Goal: Information Seeking & Learning: Learn about a topic

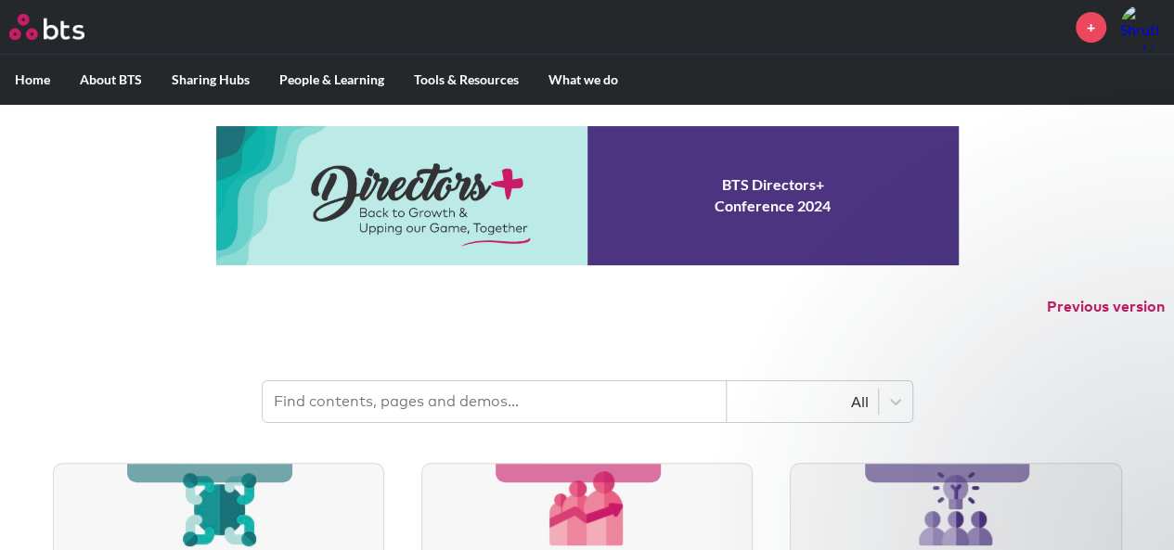
click at [468, 400] on input "text" at bounding box center [495, 402] width 464 height 41
type input "development project checklist"
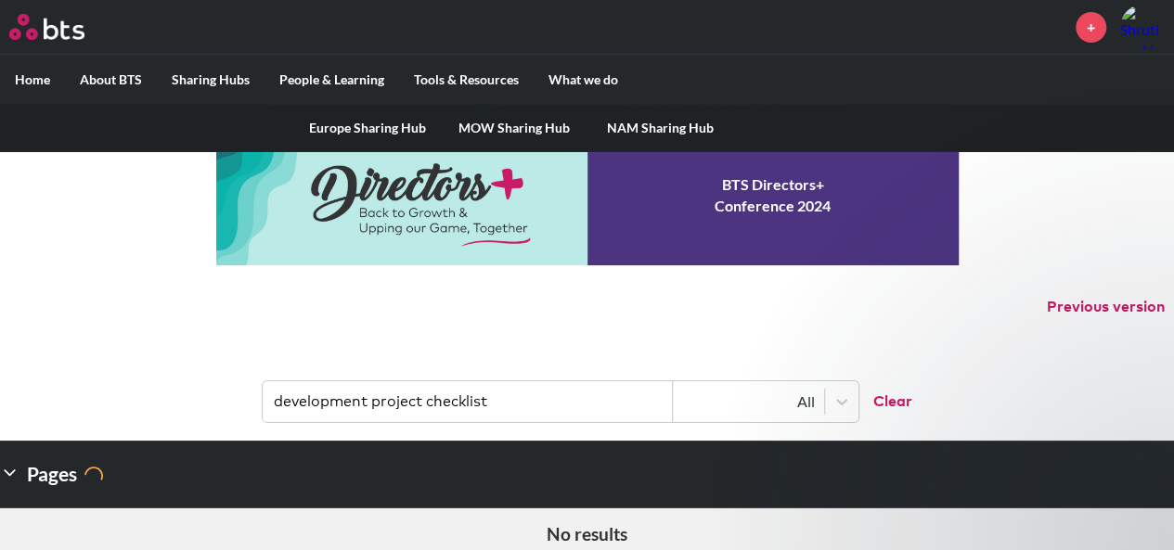
click at [476, 125] on link "MOW Sharing Hub" at bounding box center [514, 128] width 147 height 48
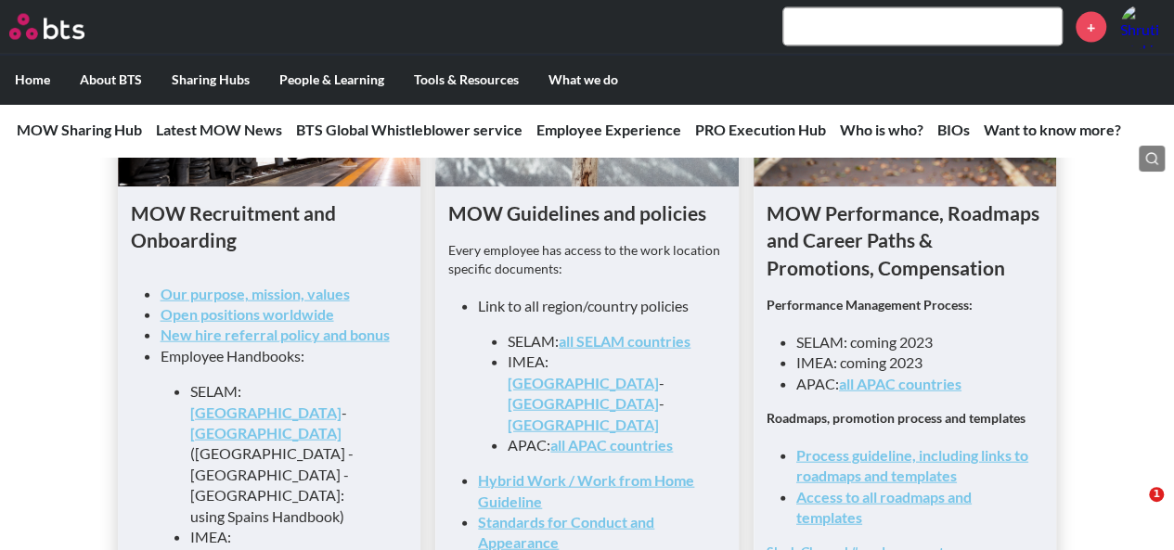
scroll to position [1962, 0]
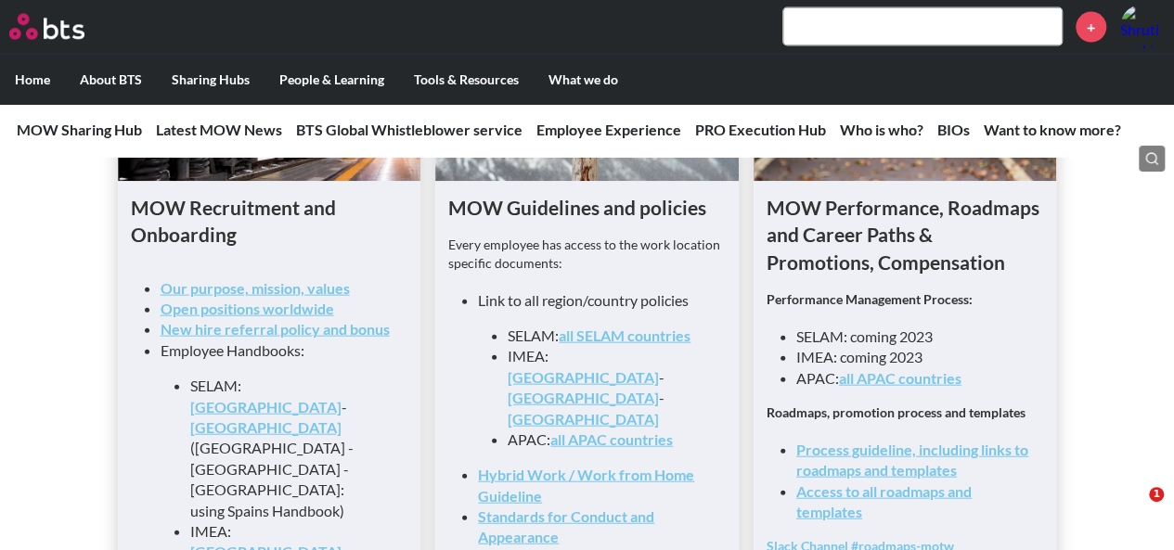
drag, startPoint x: 609, startPoint y: 443, endPoint x: 560, endPoint y: 449, distance: 49.6
click at [560, 466] on link "Hybrid Work / Work from Home Guideline" at bounding box center [586, 485] width 216 height 38
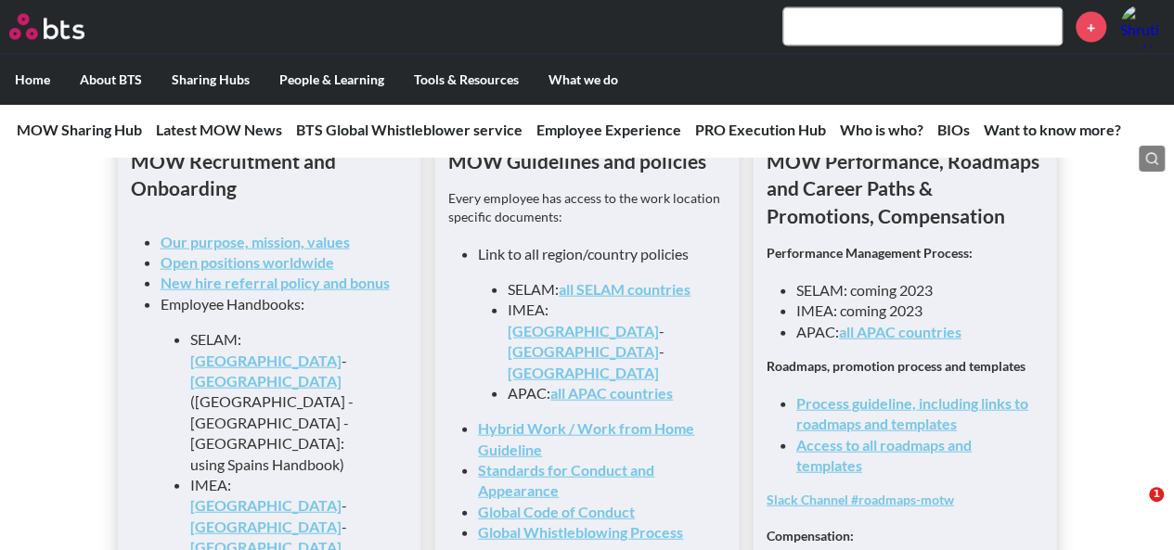
scroll to position [2014, 0]
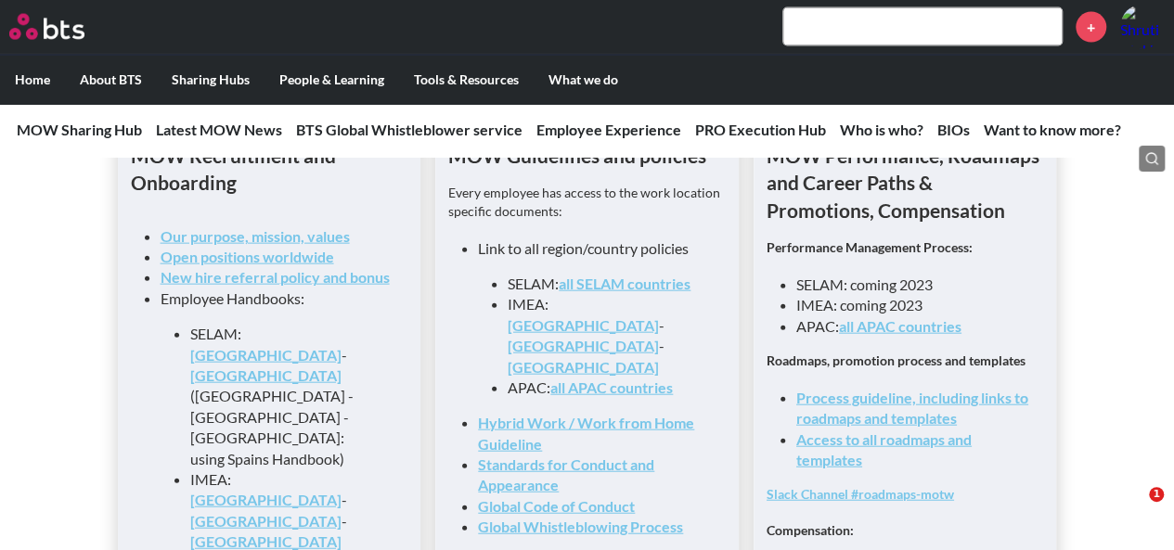
click at [573, 321] on link "India" at bounding box center [583, 326] width 151 height 18
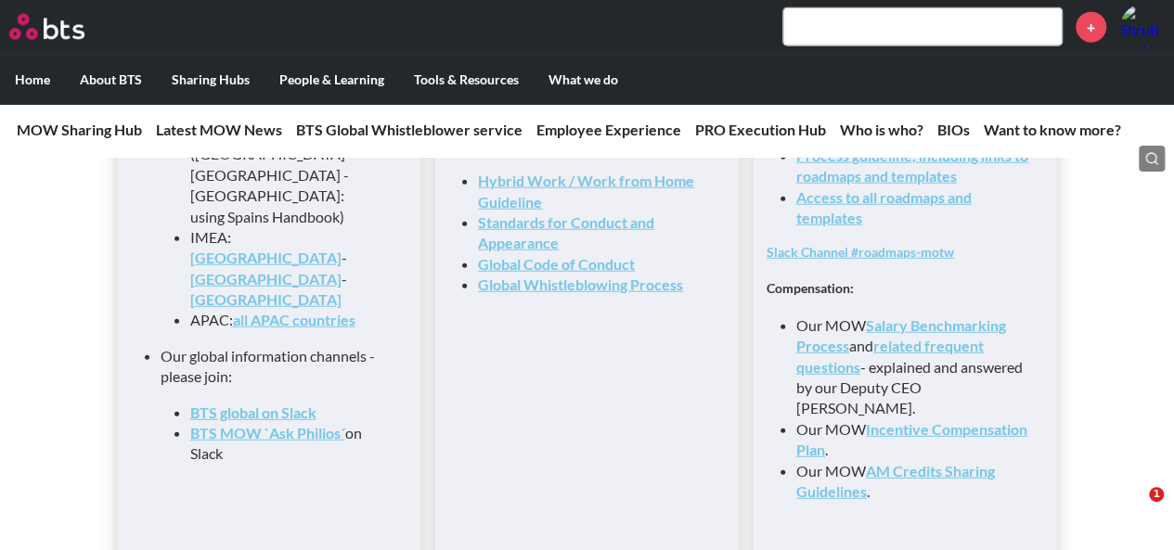
scroll to position [2265, 0]
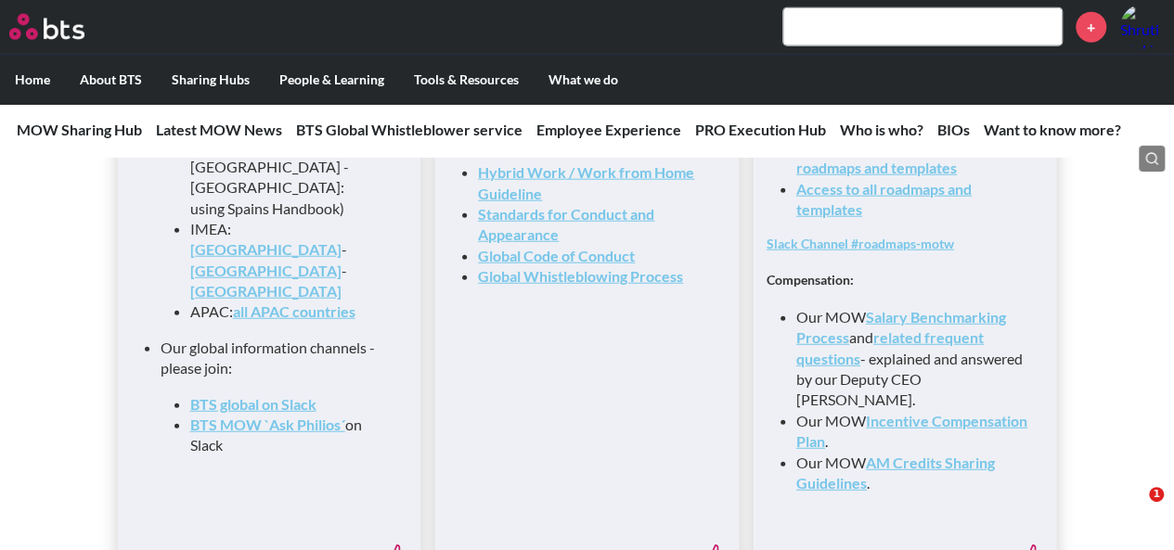
click at [819, 343] on link "Salary Benchmarking Process" at bounding box center [901, 327] width 210 height 38
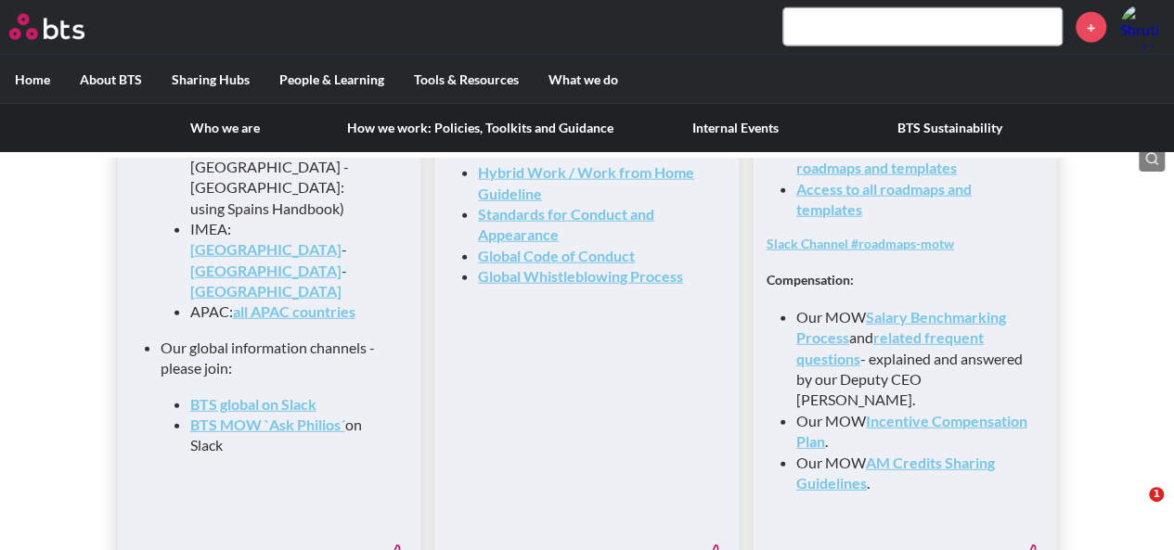
click at [421, 122] on link "How we work: Policies, Toolkits and Guidance" at bounding box center [480, 128] width 296 height 48
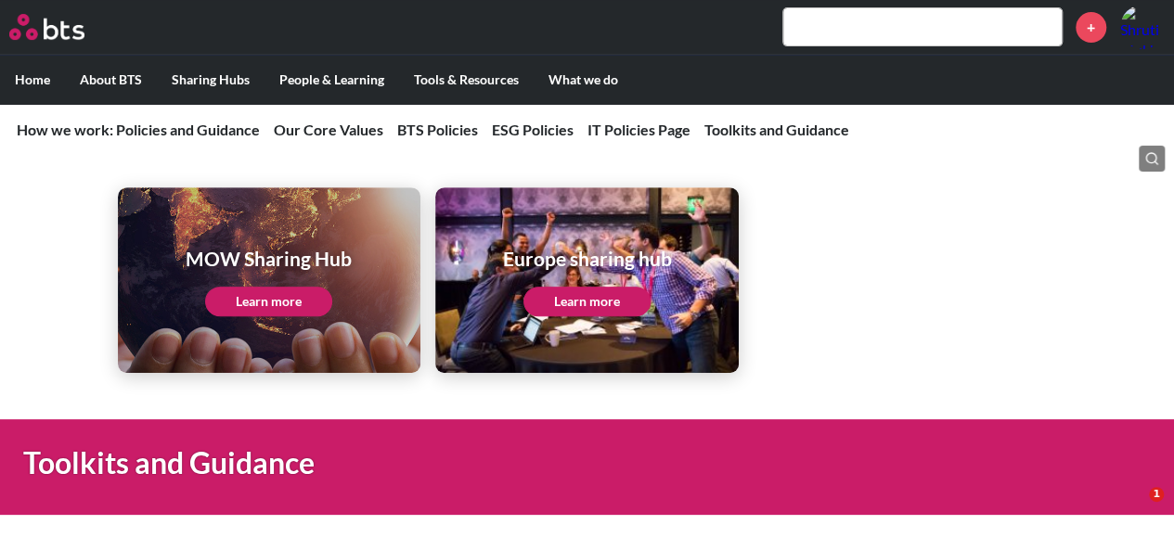
scroll to position [4140, 0]
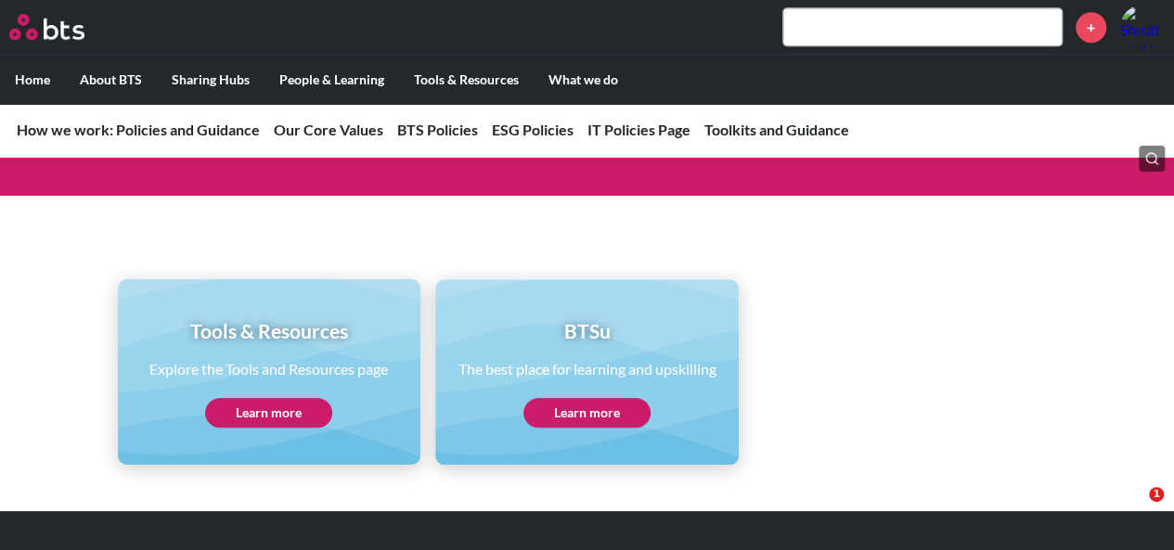
click at [274, 398] on link "Learn more" at bounding box center [268, 413] width 127 height 30
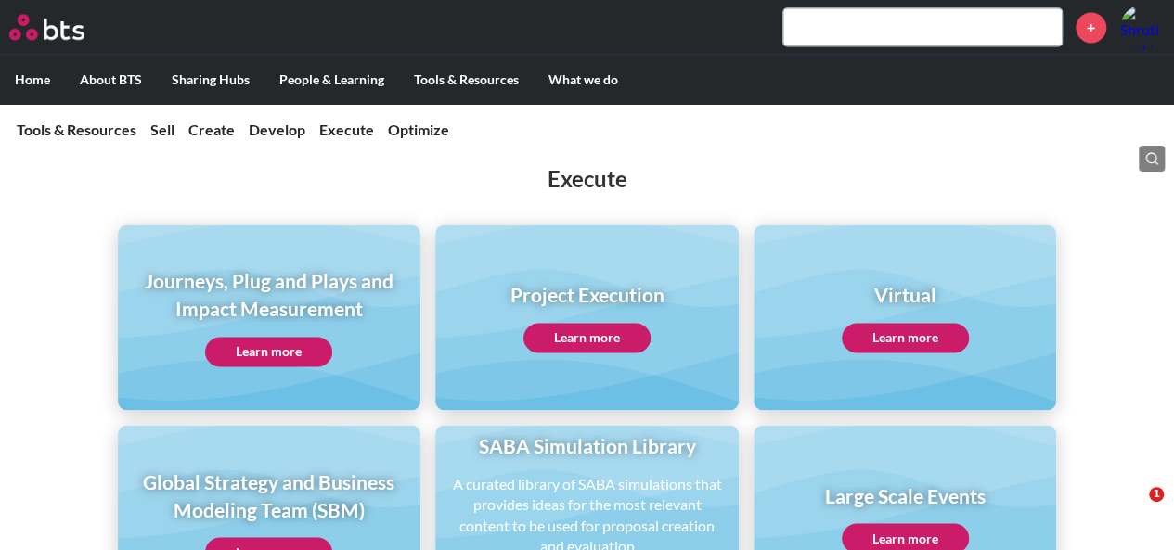
scroll to position [1310, 0]
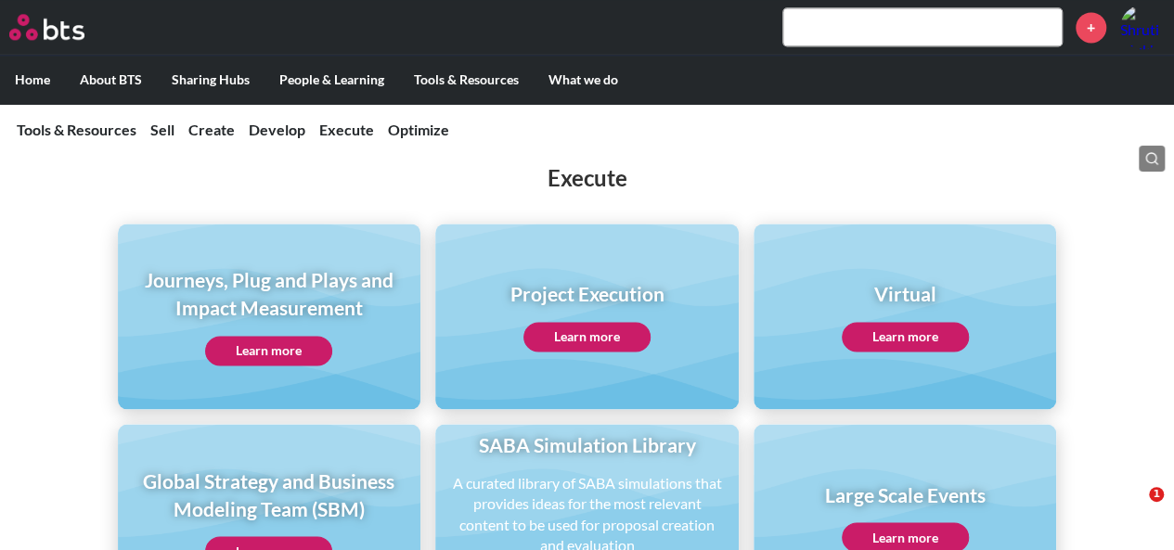
click at [602, 323] on link "Learn more" at bounding box center [587, 337] width 127 height 30
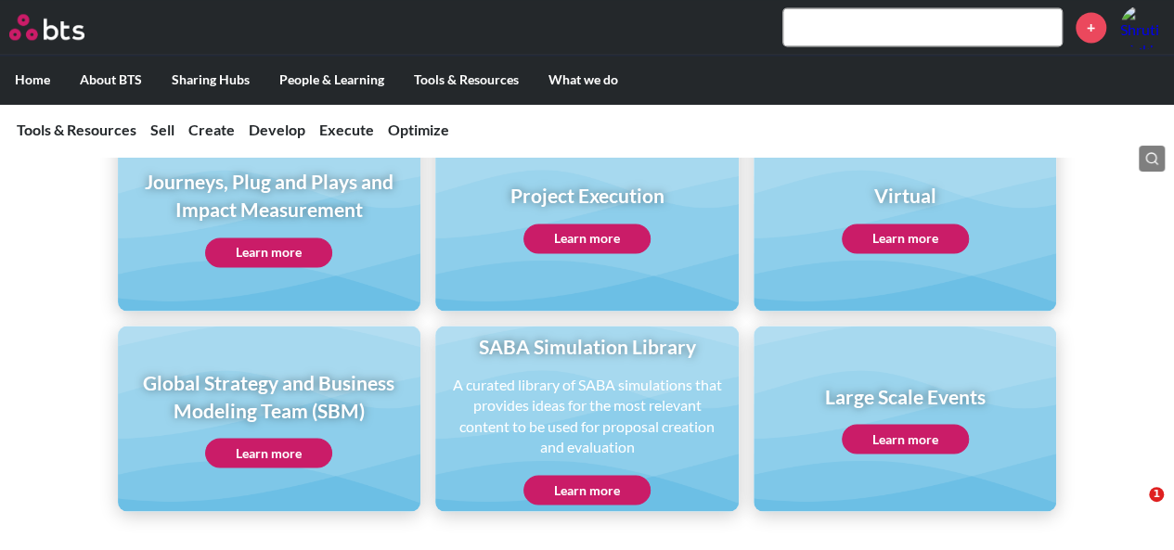
scroll to position [1415, 0]
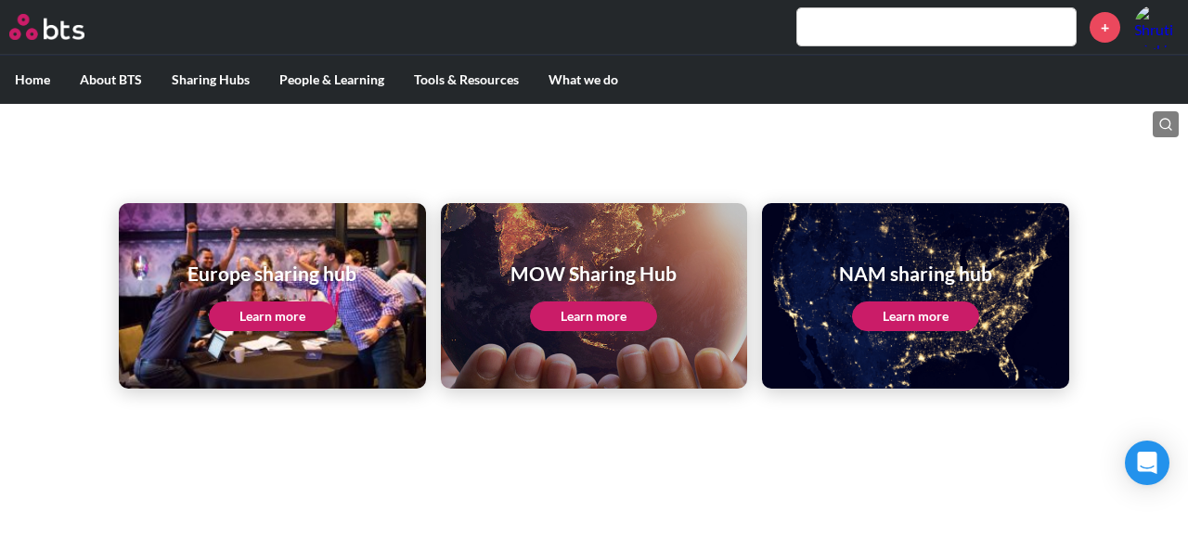
click at [615, 318] on link "Learn more" at bounding box center [593, 317] width 127 height 30
